Goal: Browse casually

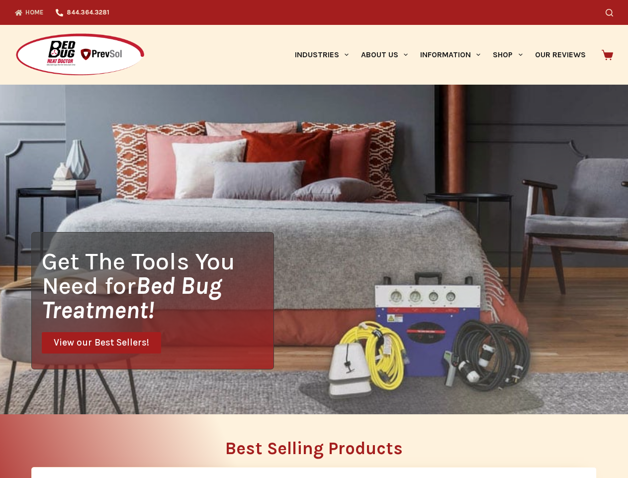
click at [314, 239] on div "Get The Tools You Need for Bed Bug Treatment! View our Best Sellers!" at bounding box center [314, 249] width 628 height 329
click at [613, 12] on icon "Search" at bounding box center [609, 12] width 7 height 7
click at [325, 55] on link "Industries" at bounding box center [322, 55] width 66 height 60
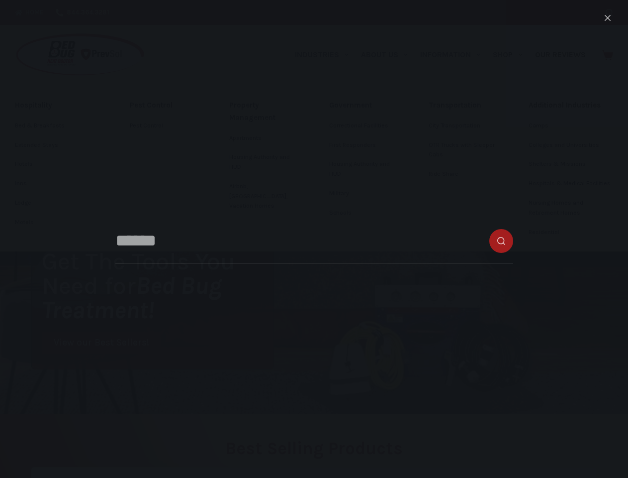
click at [389, 55] on link "About Us" at bounding box center [384, 55] width 59 height 60
click at [455, 55] on link "Information" at bounding box center [450, 55] width 73 height 60
click at [512, 55] on link "Shop" at bounding box center [508, 55] width 42 height 60
